Goal: Task Accomplishment & Management: Manage account settings

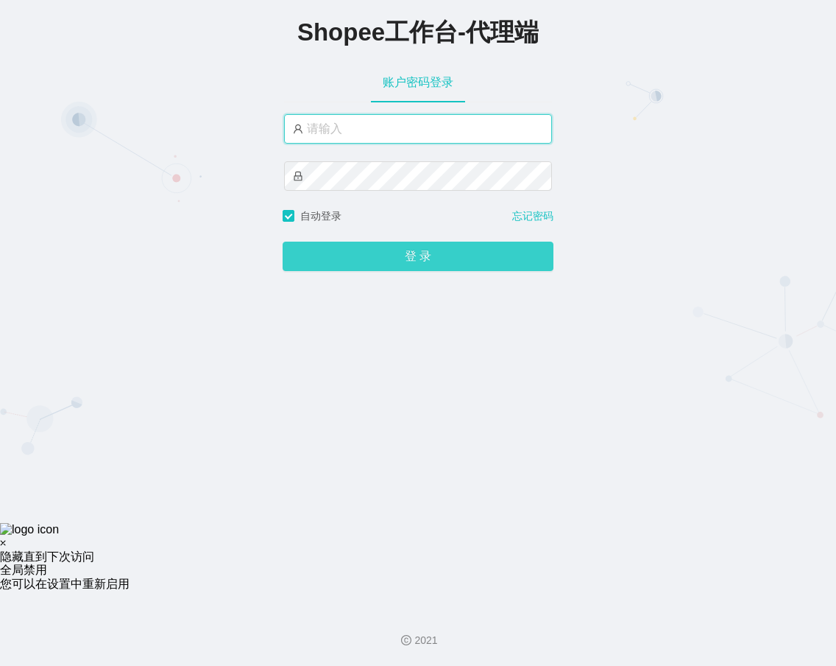
type input "xjp1"
click at [487, 255] on button "登 录" at bounding box center [418, 256] width 271 height 29
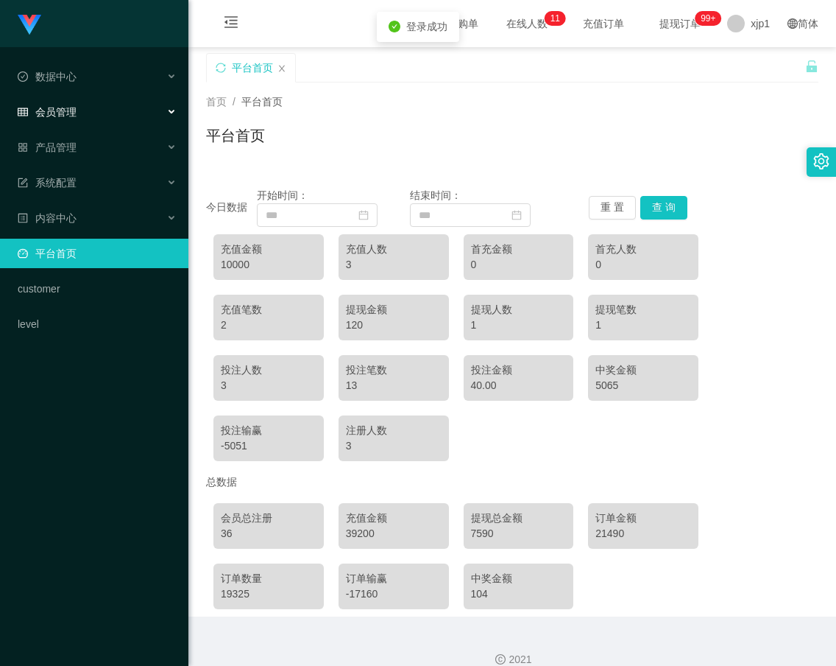
click at [110, 120] on div "会员管理" at bounding box center [94, 111] width 188 height 29
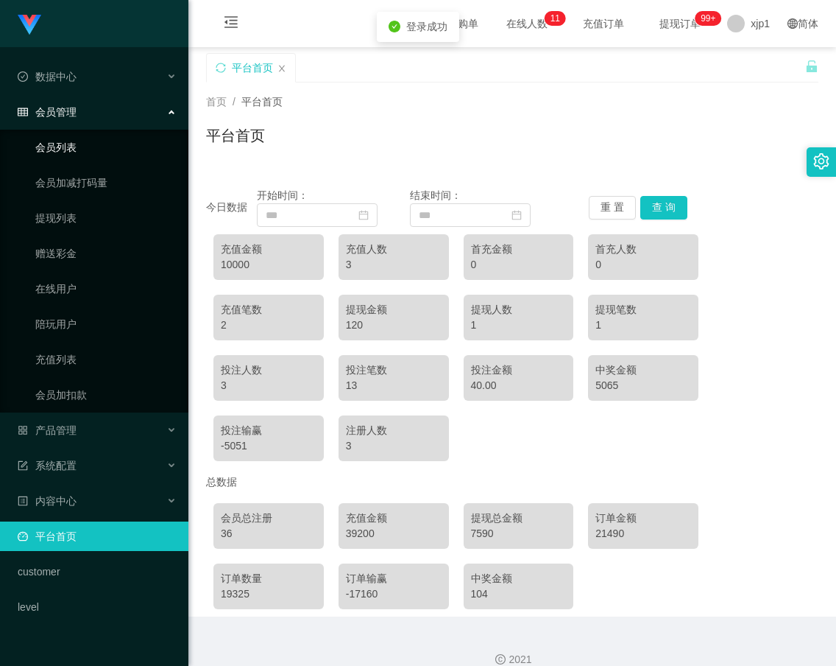
click at [109, 150] on link "会员列表" at bounding box center [105, 147] width 141 height 29
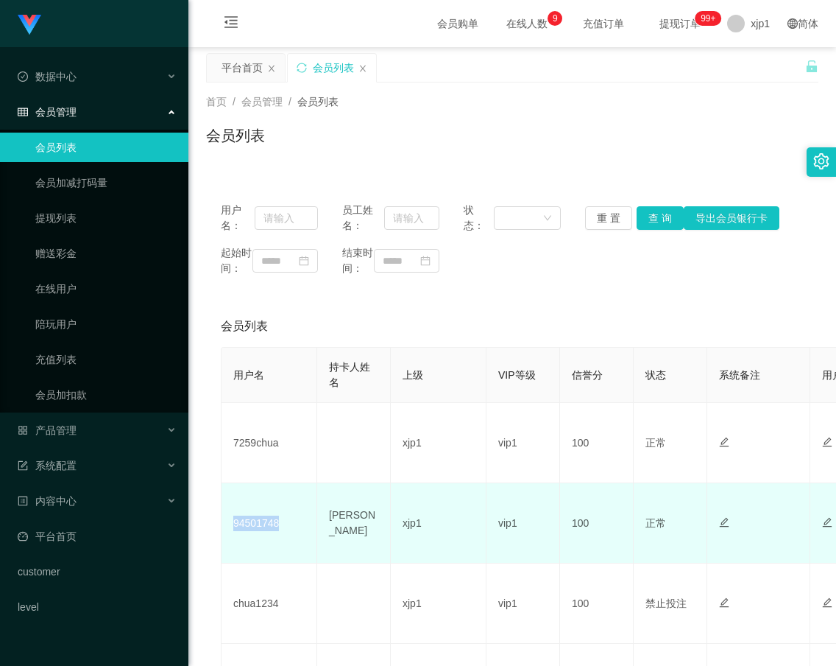
drag, startPoint x: 283, startPoint y: 540, endPoint x: 230, endPoint y: 546, distance: 53.3
click at [230, 546] on td "94501748" at bounding box center [270, 523] width 96 height 80
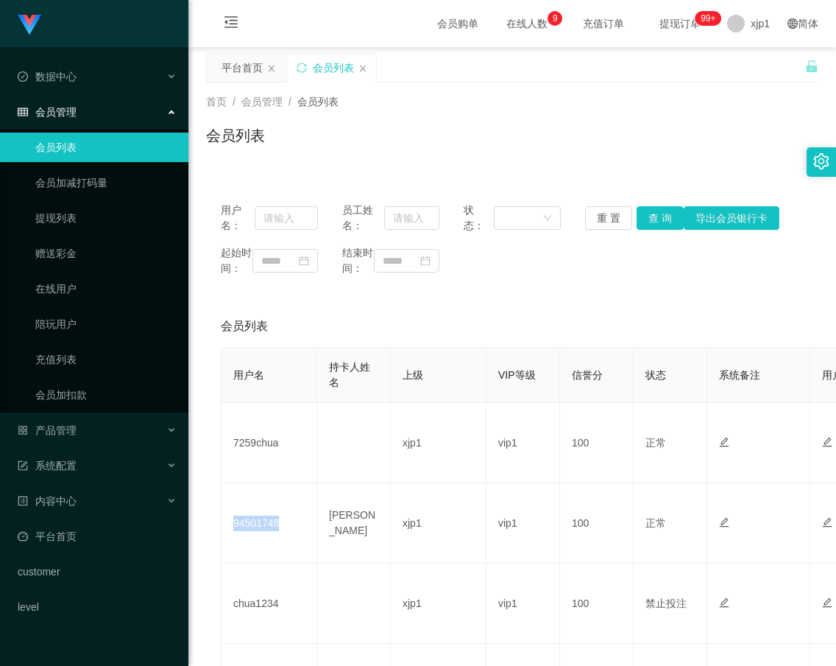
copy td "94501748"
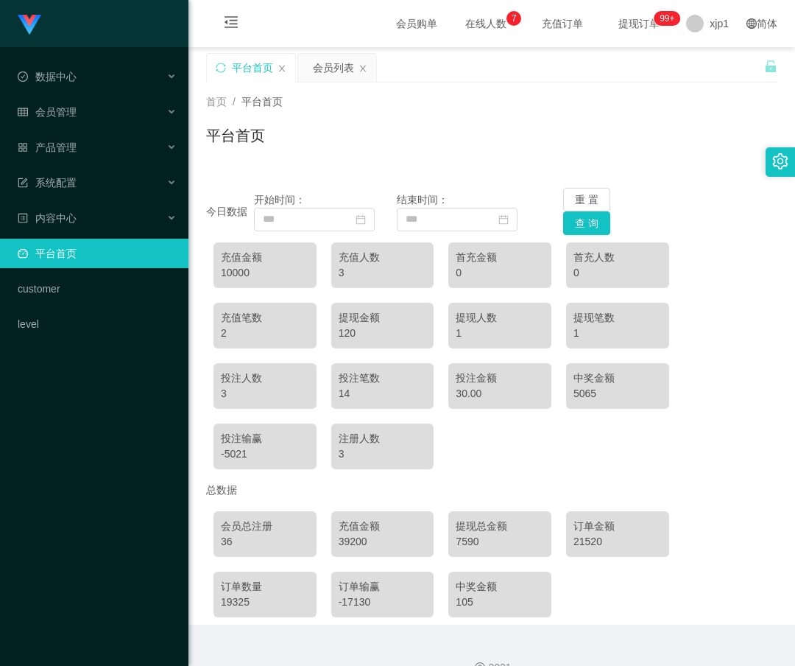
click at [112, 258] on link "平台首页" at bounding box center [97, 253] width 159 height 29
